Goal: Task Accomplishment & Management: Complete application form

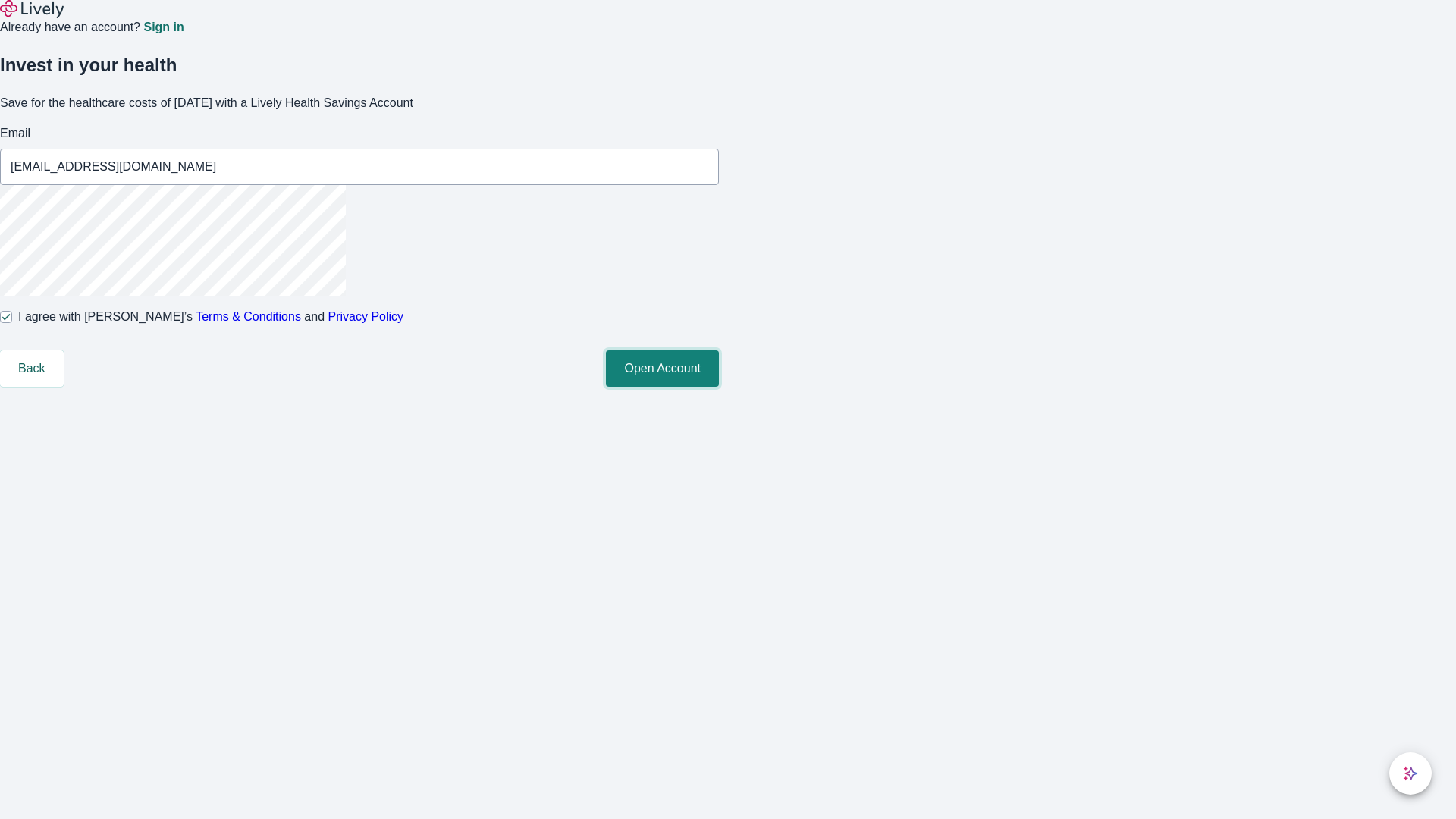
click at [719, 387] on button "Open Account" at bounding box center [662, 368] width 113 height 36
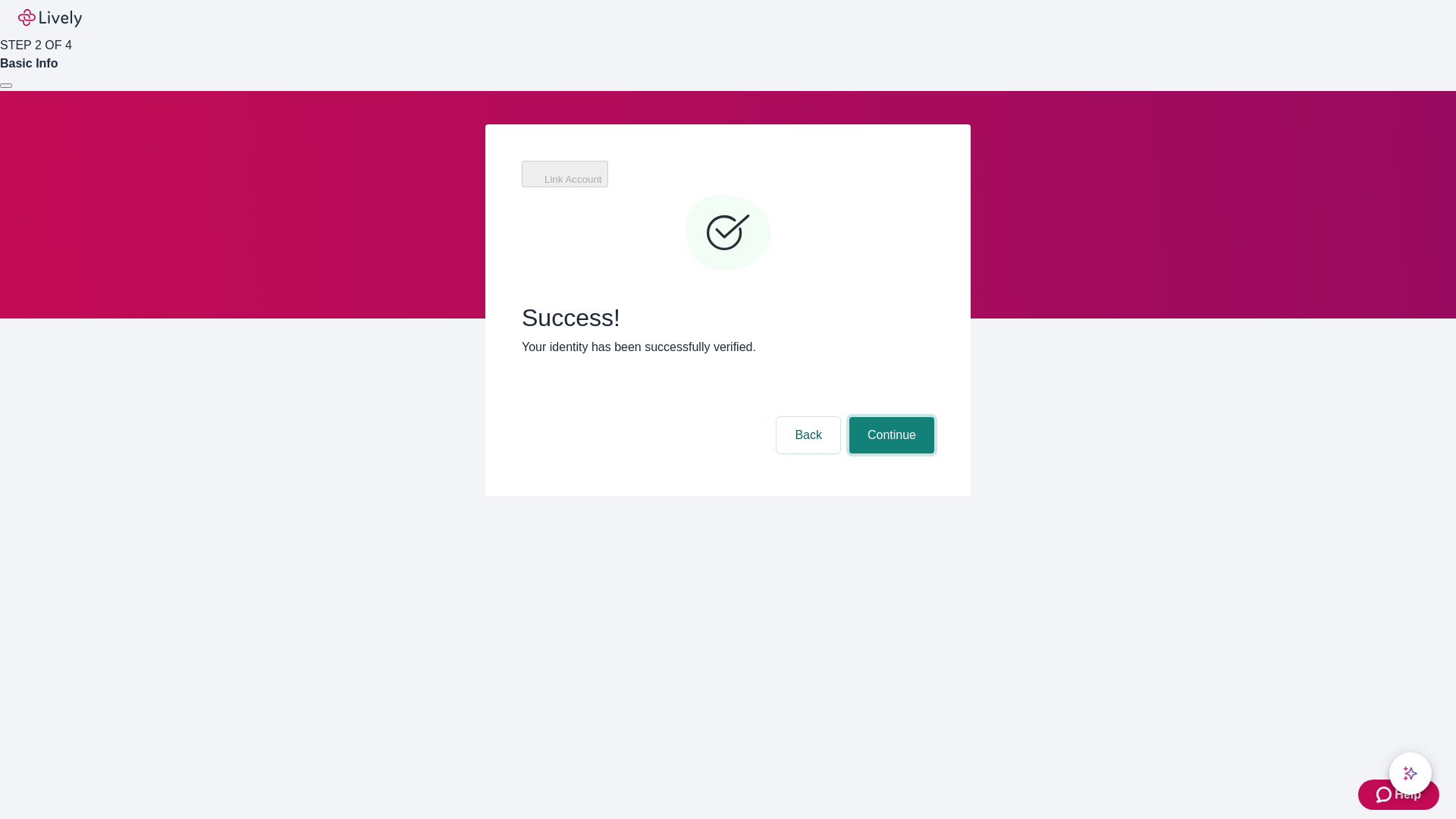
click at [890, 418] on button "Continue" at bounding box center [892, 435] width 85 height 36
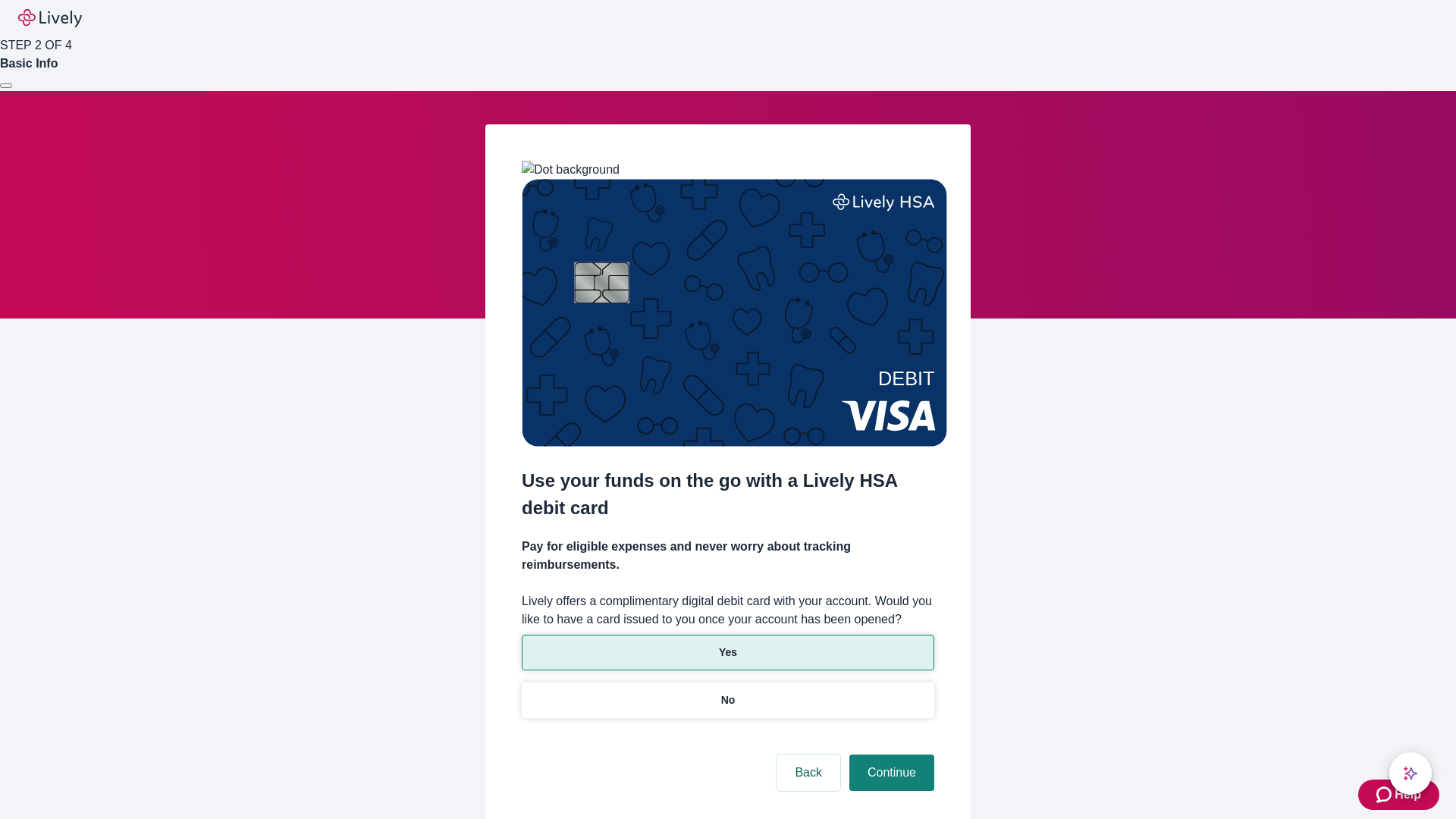
click at [727, 644] on p "Yes" at bounding box center [728, 652] width 19 height 16
click at [890, 755] on button "Continue" at bounding box center [892, 772] width 85 height 36
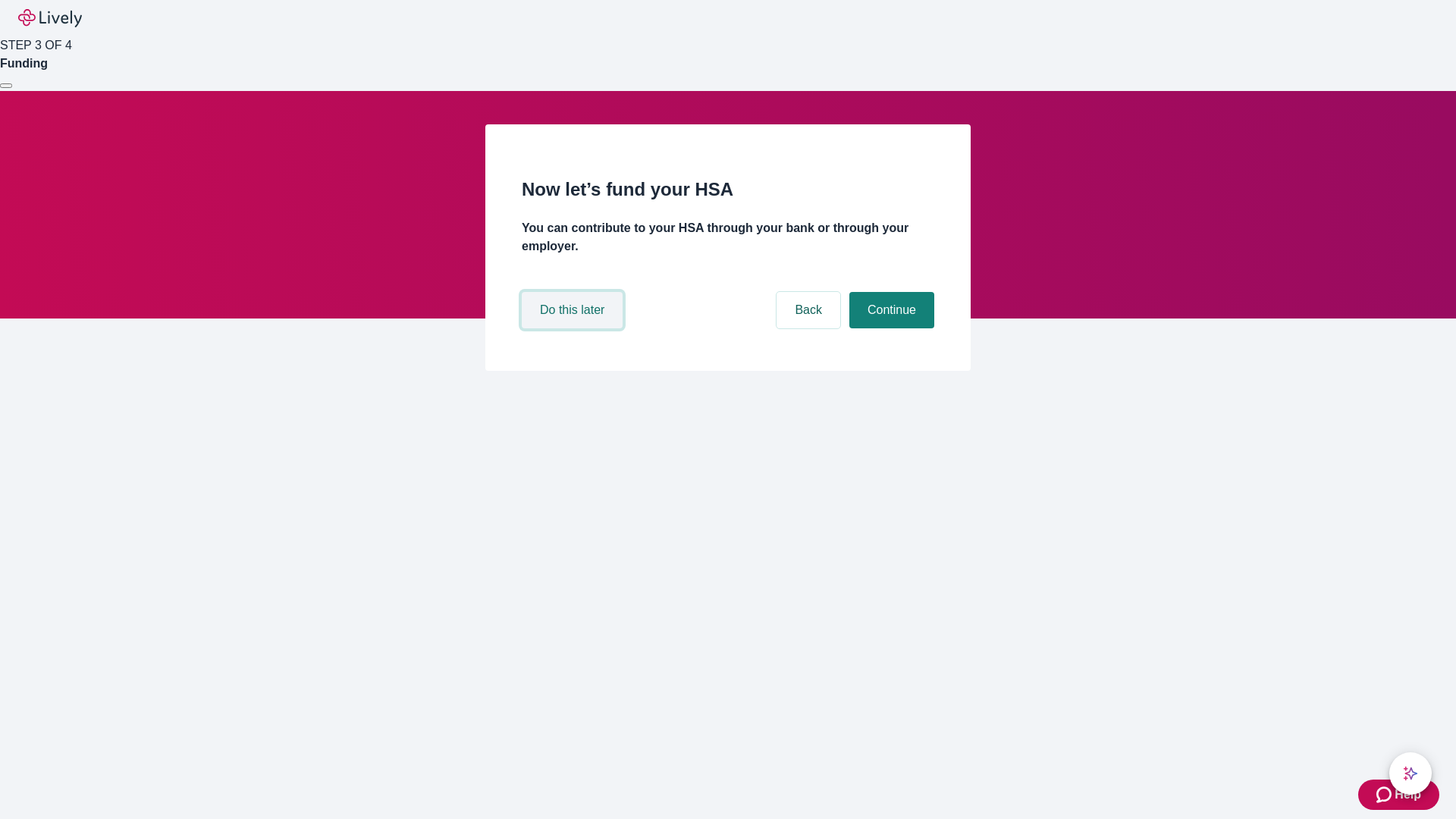
click at [574, 328] on button "Do this later" at bounding box center [572, 310] width 101 height 36
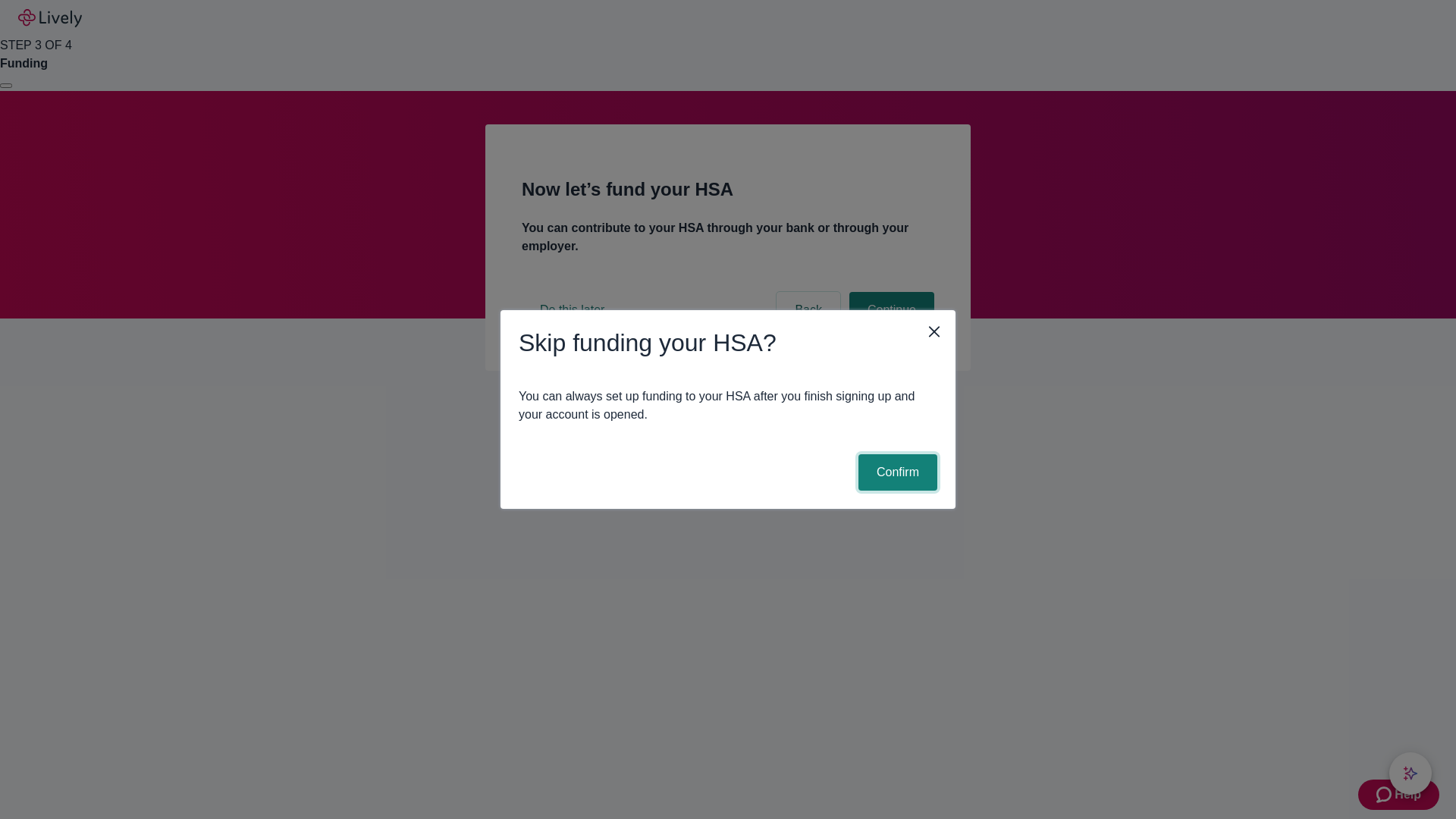
click at [895, 472] on button "Confirm" at bounding box center [898, 472] width 79 height 36
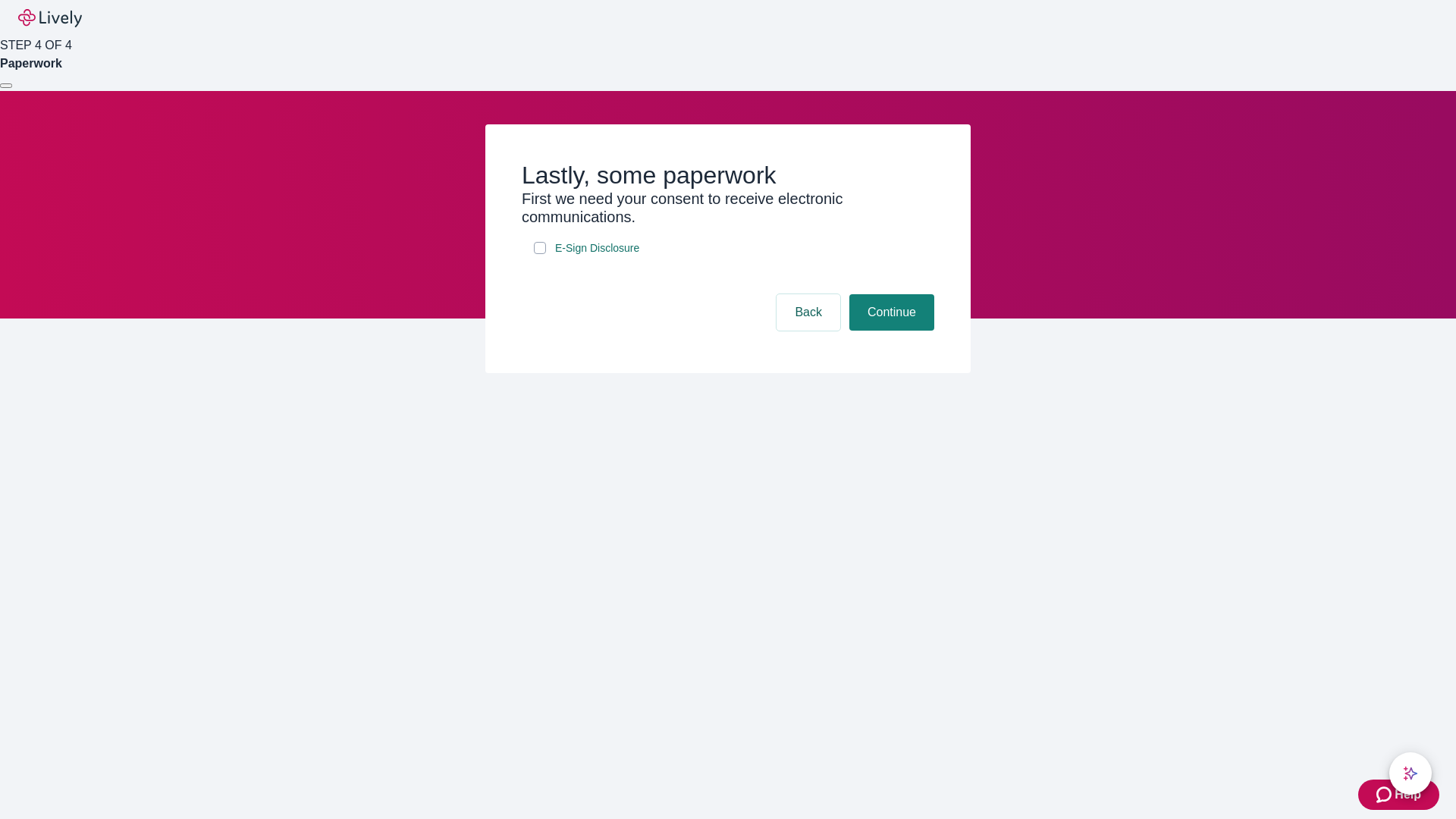
click at [540, 254] on input "E-Sign Disclosure" at bounding box center [540, 248] width 12 height 12
checkbox input "true"
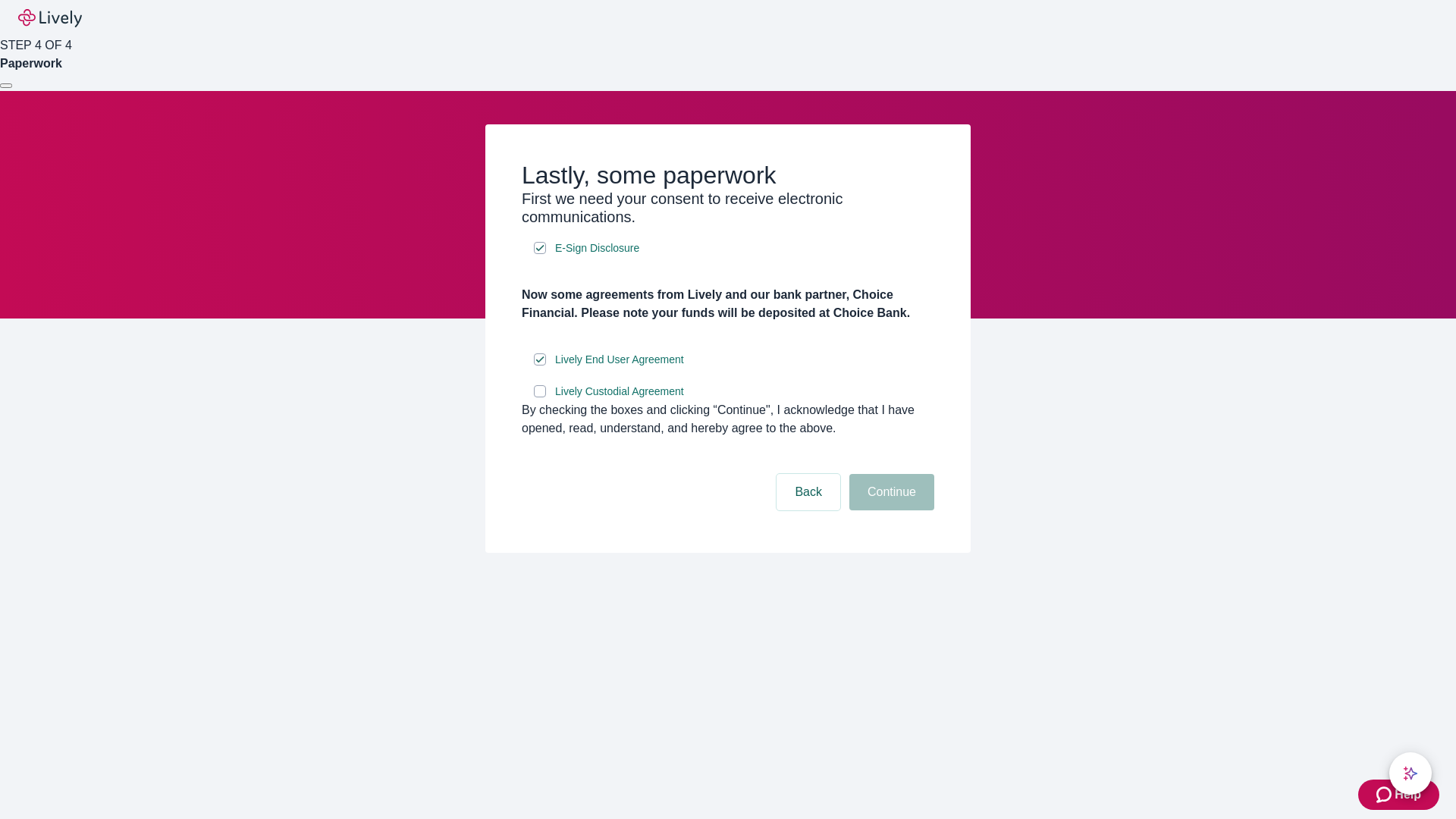
click at [540, 397] on input "Lively Custodial Agreement" at bounding box center [540, 391] width 12 height 12
checkbox input "true"
click at [890, 510] on button "Continue" at bounding box center [892, 492] width 85 height 36
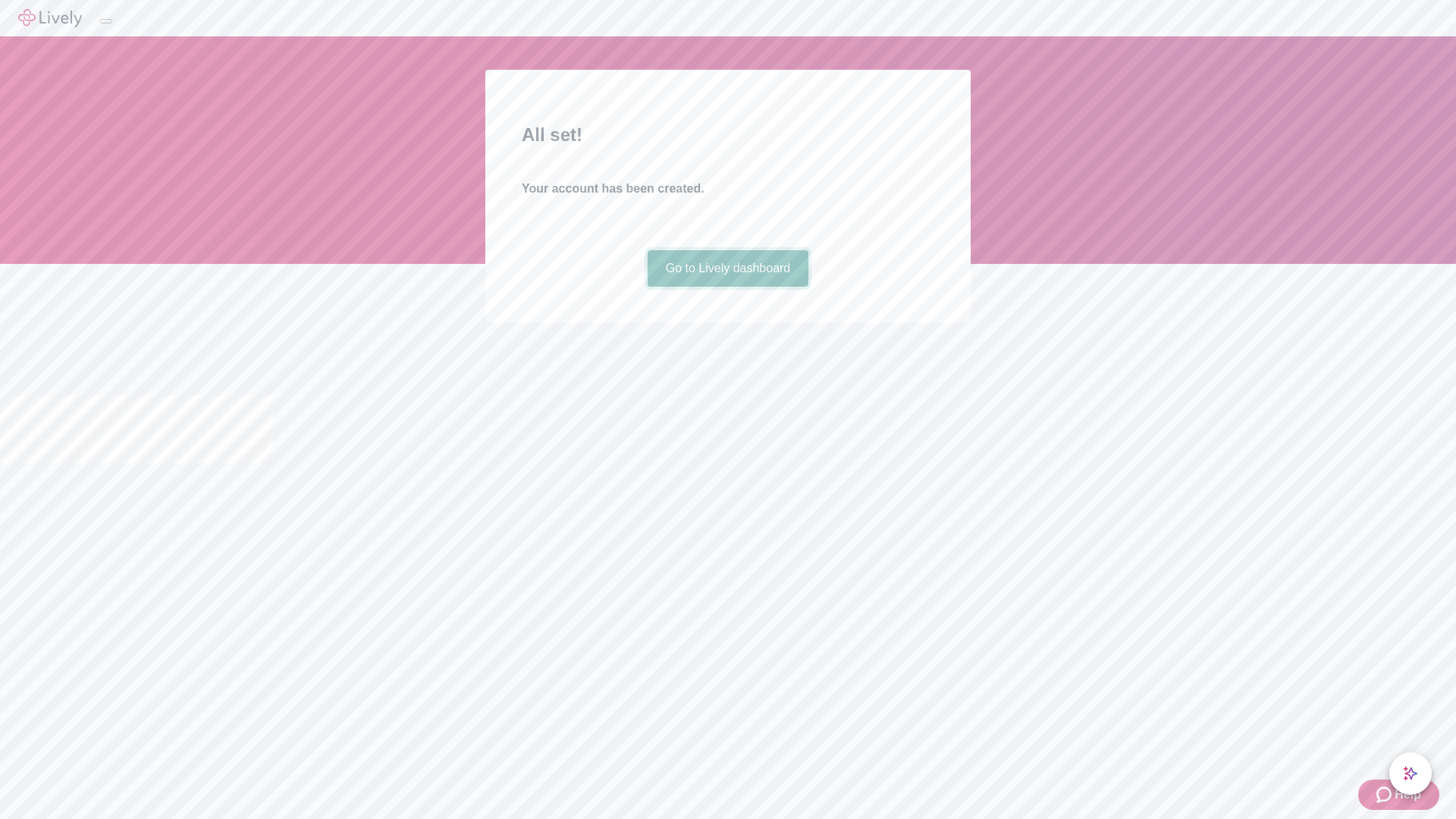
click at [727, 286] on link "Go to Lively dashboard" at bounding box center [728, 268] width 162 height 36
